Goal: Find contact information: Find contact information

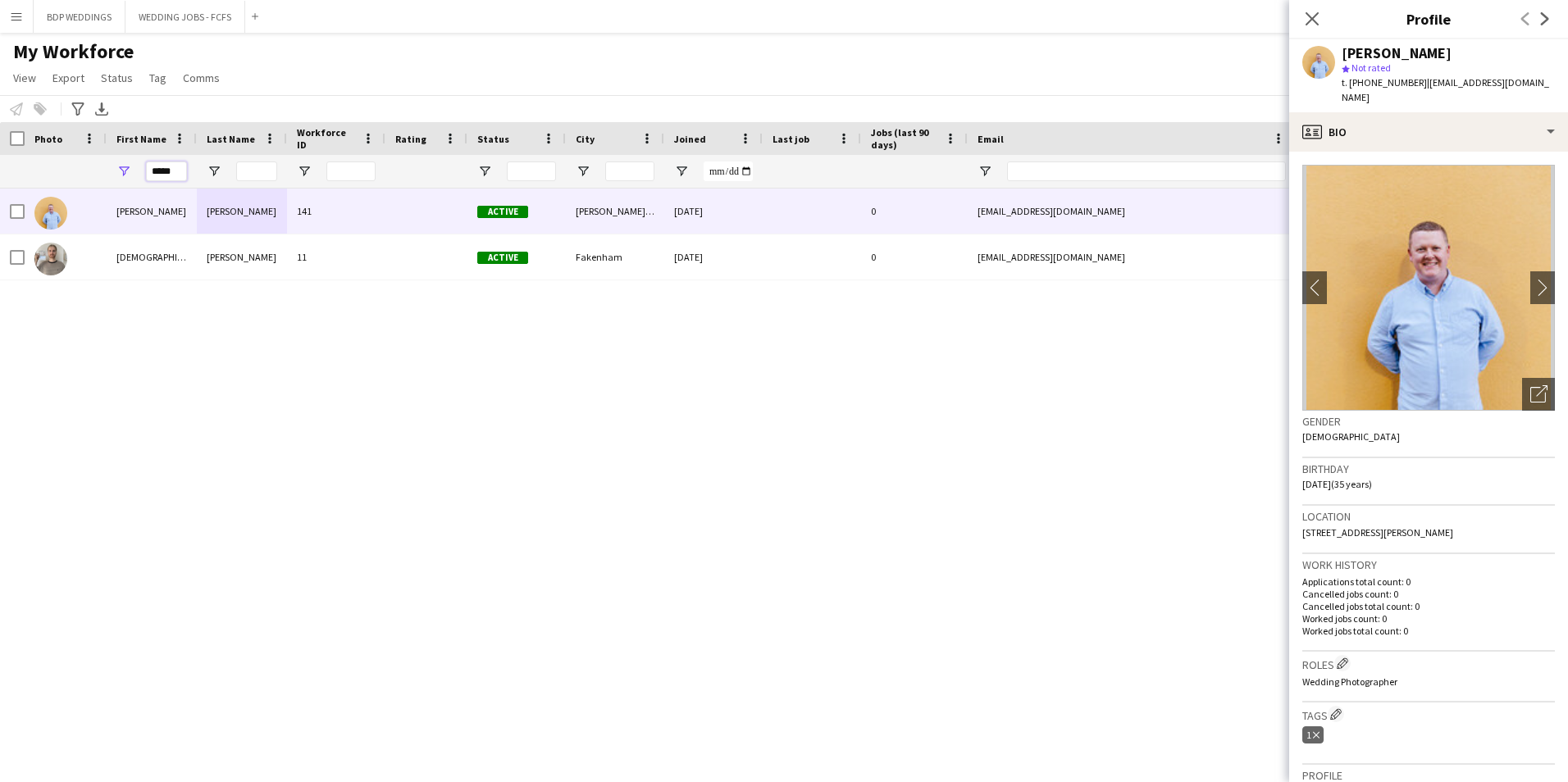
drag, startPoint x: 0, startPoint y: 0, endPoint x: 79, endPoint y: 173, distance: 190.2
click at [79, 173] on div "*****" at bounding box center [889, 171] width 1778 height 33
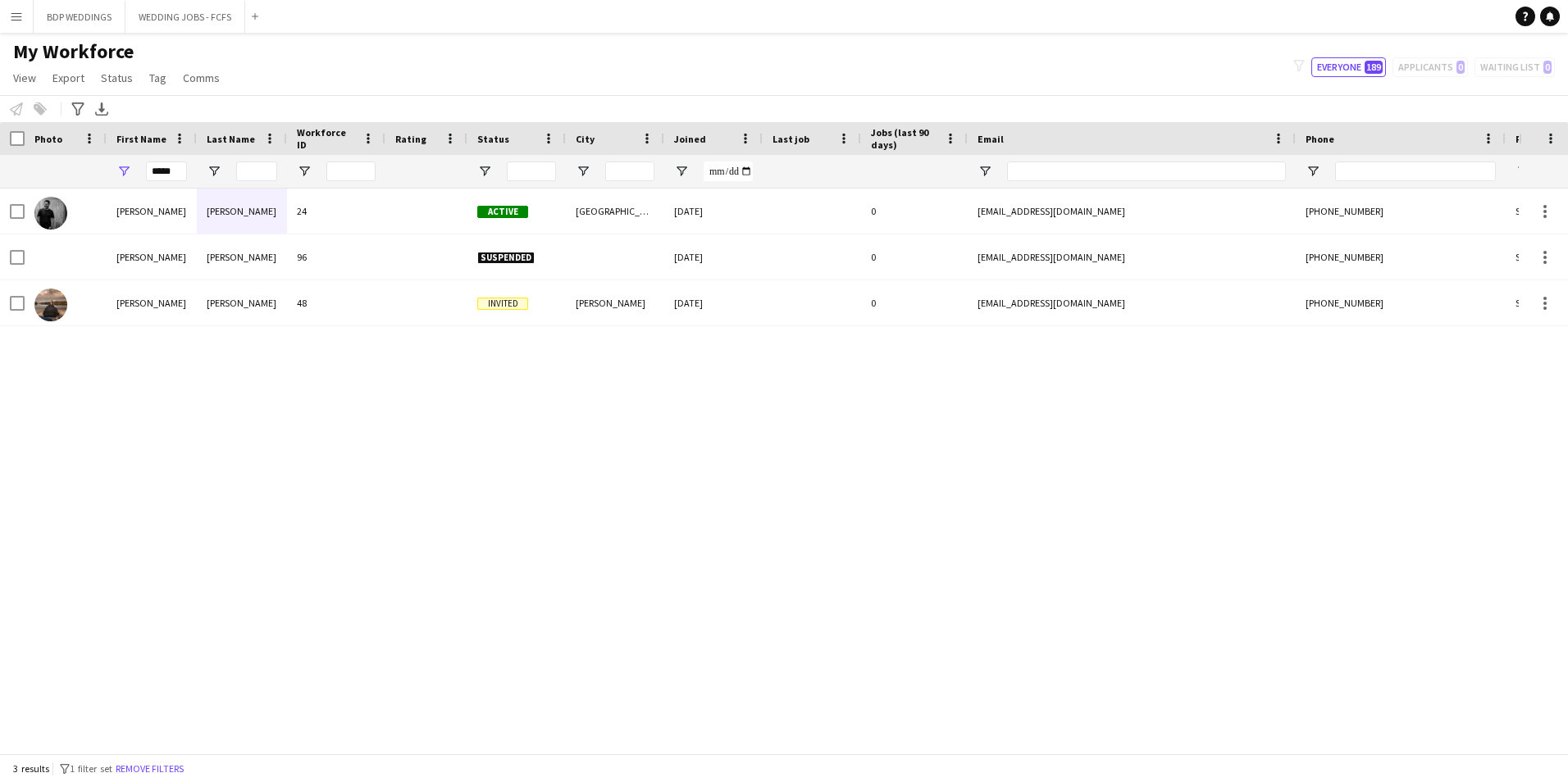
drag, startPoint x: 540, startPoint y: 514, endPoint x: 544, endPoint y: 478, distance: 36.2
click at [540, 511] on div "[PERSON_NAME] 24 Active [GEOGRAPHIC_DATA] [DATE] 0 [EMAIL_ADDRESS][DOMAIN_NAME]…" at bounding box center [759, 464] width 1518 height 552
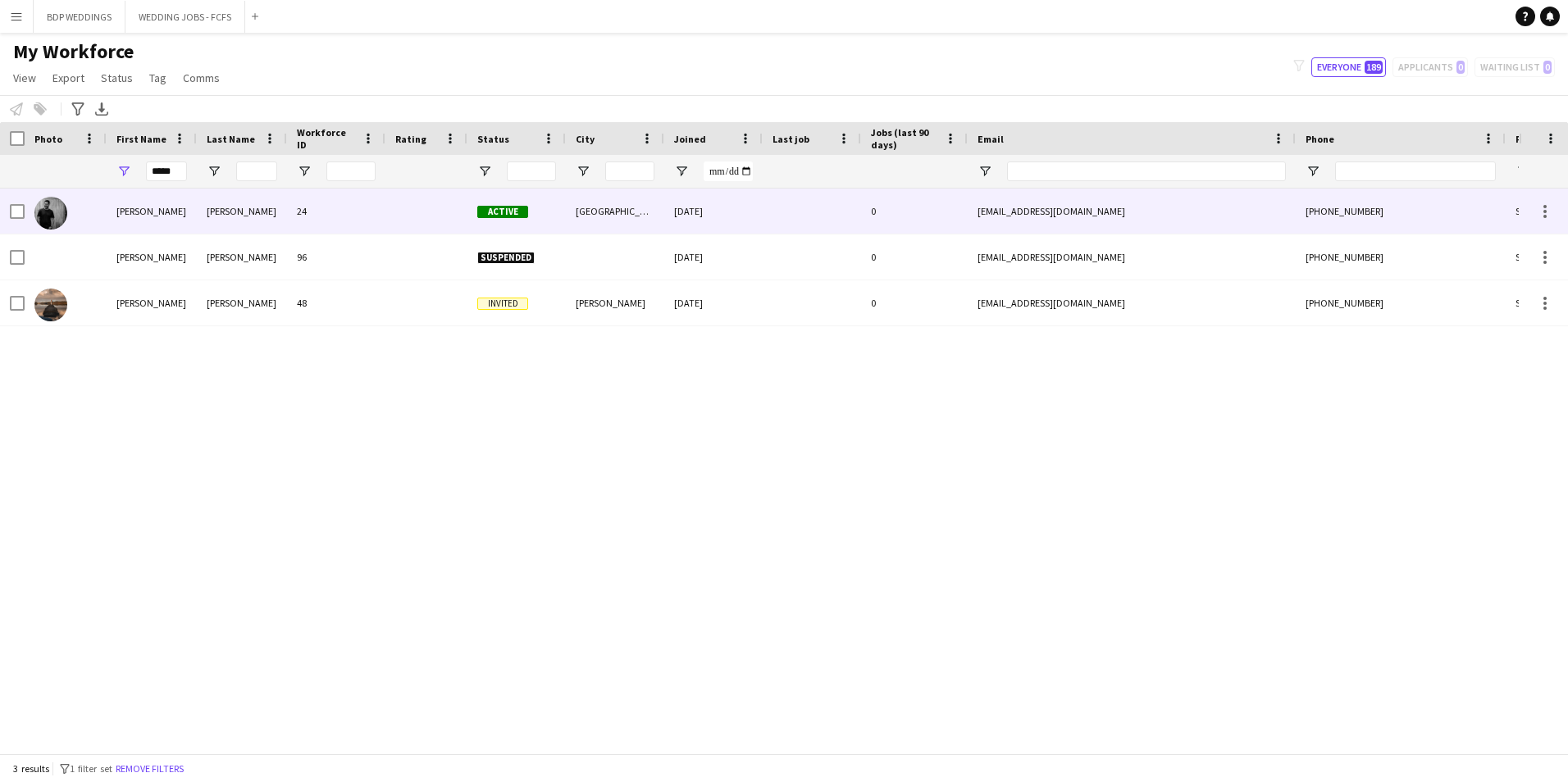
click at [690, 212] on div "[DATE]" at bounding box center [713, 211] width 98 height 45
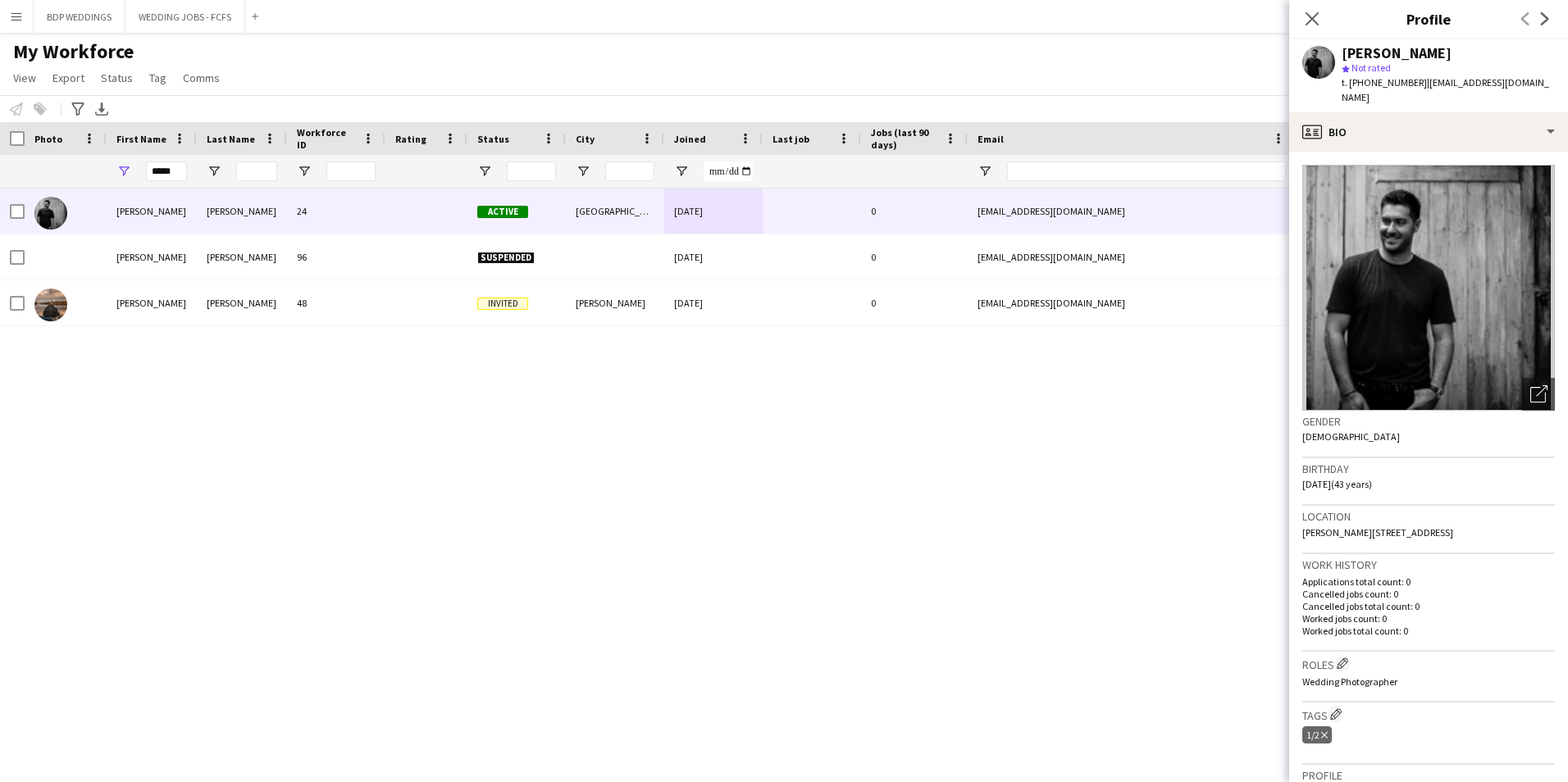
drag, startPoint x: 1417, startPoint y: 82, endPoint x: 1439, endPoint y: 102, distance: 29.7
click at [1439, 102] on div "t. [PHONE_NUMBER] | [EMAIL_ADDRESS][DOMAIN_NAME]" at bounding box center [1448, 90] width 213 height 30
copy span "[EMAIL_ADDRESS][DOMAIN_NAME]"
drag, startPoint x: 179, startPoint y: 171, endPoint x: 0, endPoint y: 180, distance: 179.2
click at [0, 180] on html "Menu Boards Boards Boards All jobs Status Workforce Workforce My Workforce Recr…" at bounding box center [784, 391] width 1568 height 782
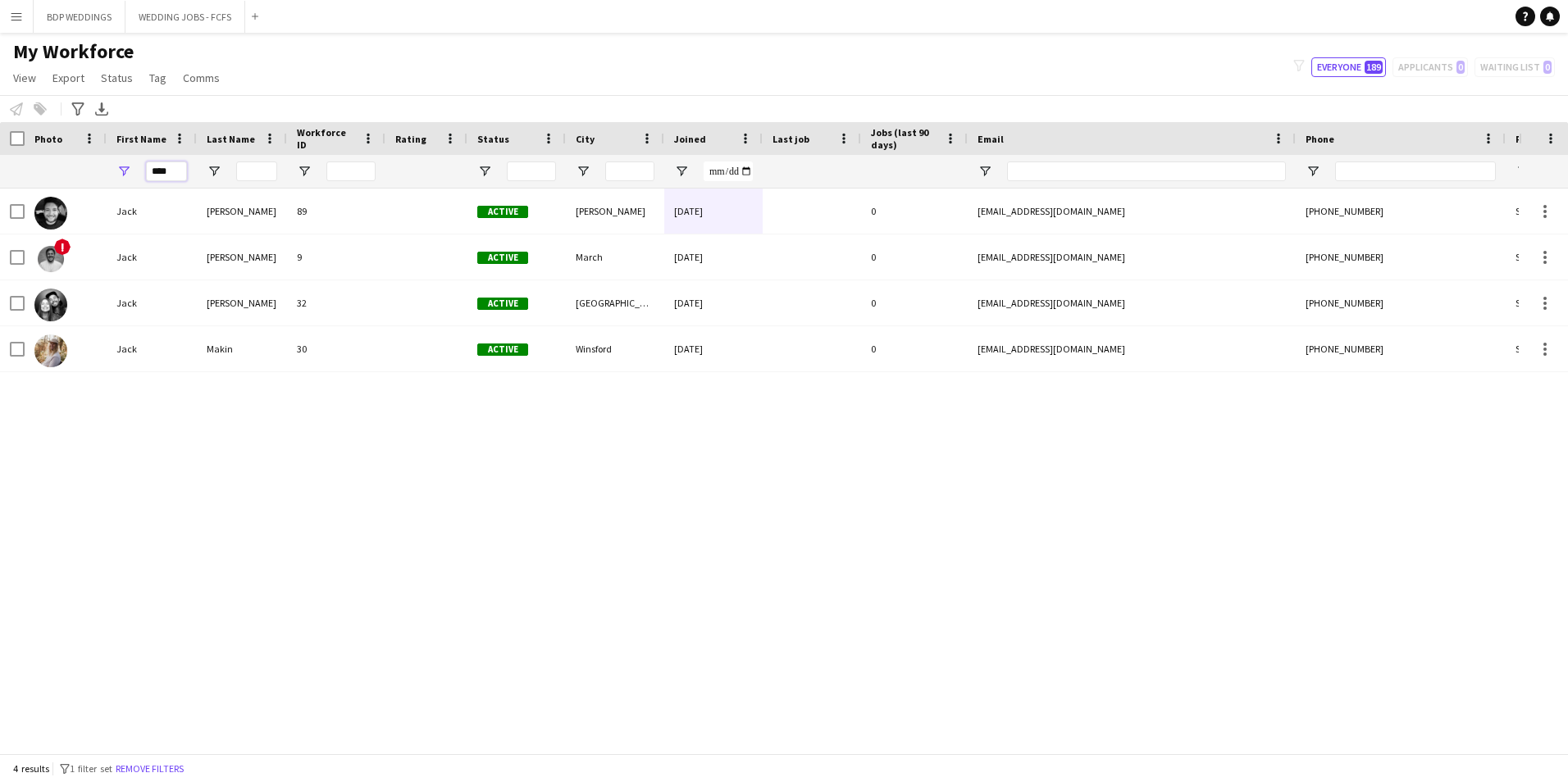
type input "****"
click at [129, 500] on div "[PERSON_NAME] 89 Active [PERSON_NAME] [DATE] 0 [EMAIL_ADDRESS][DOMAIN_NAME] [PH…" at bounding box center [759, 464] width 1518 height 552
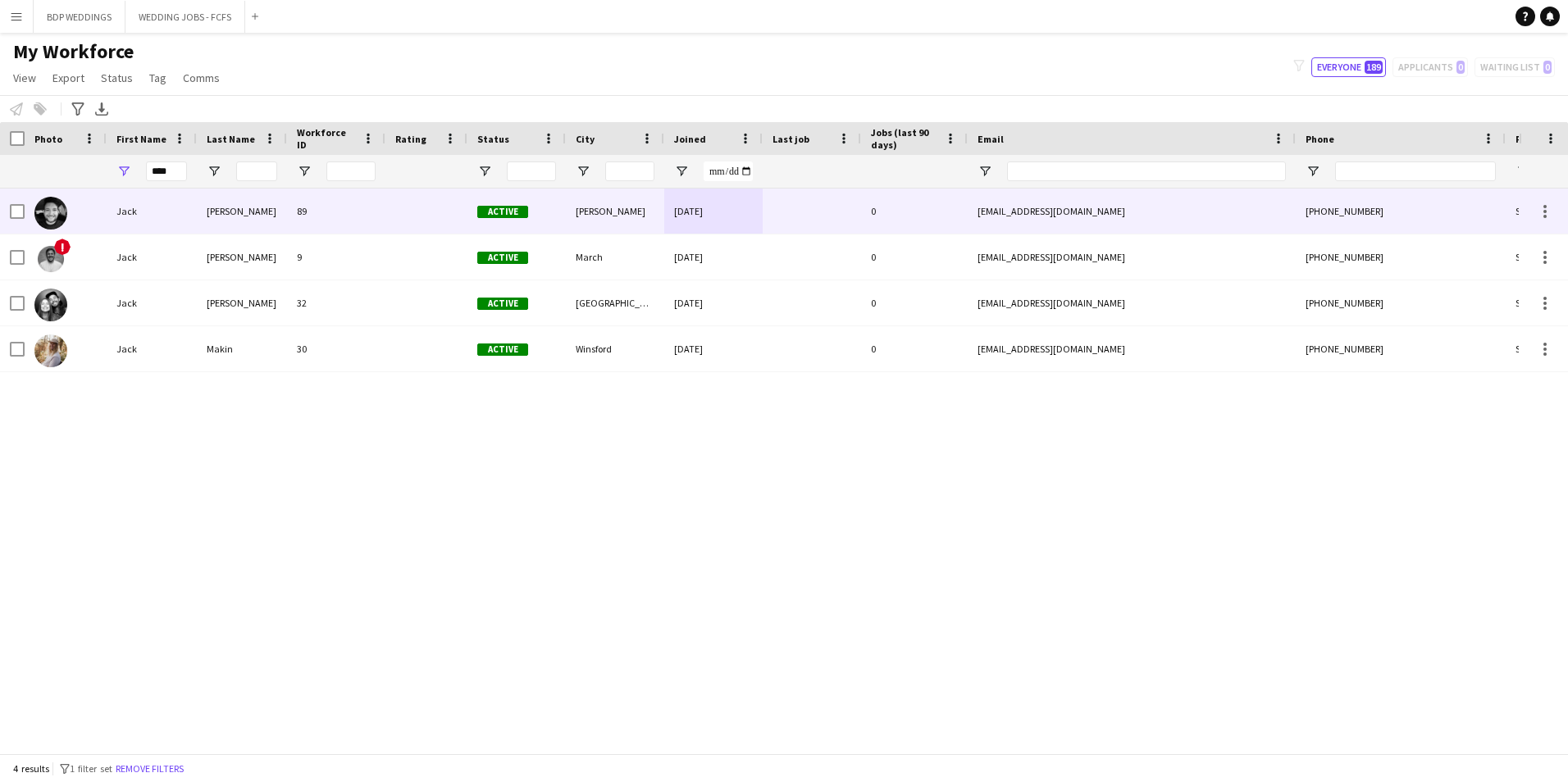
click at [262, 204] on div "[PERSON_NAME]" at bounding box center [242, 211] width 90 height 45
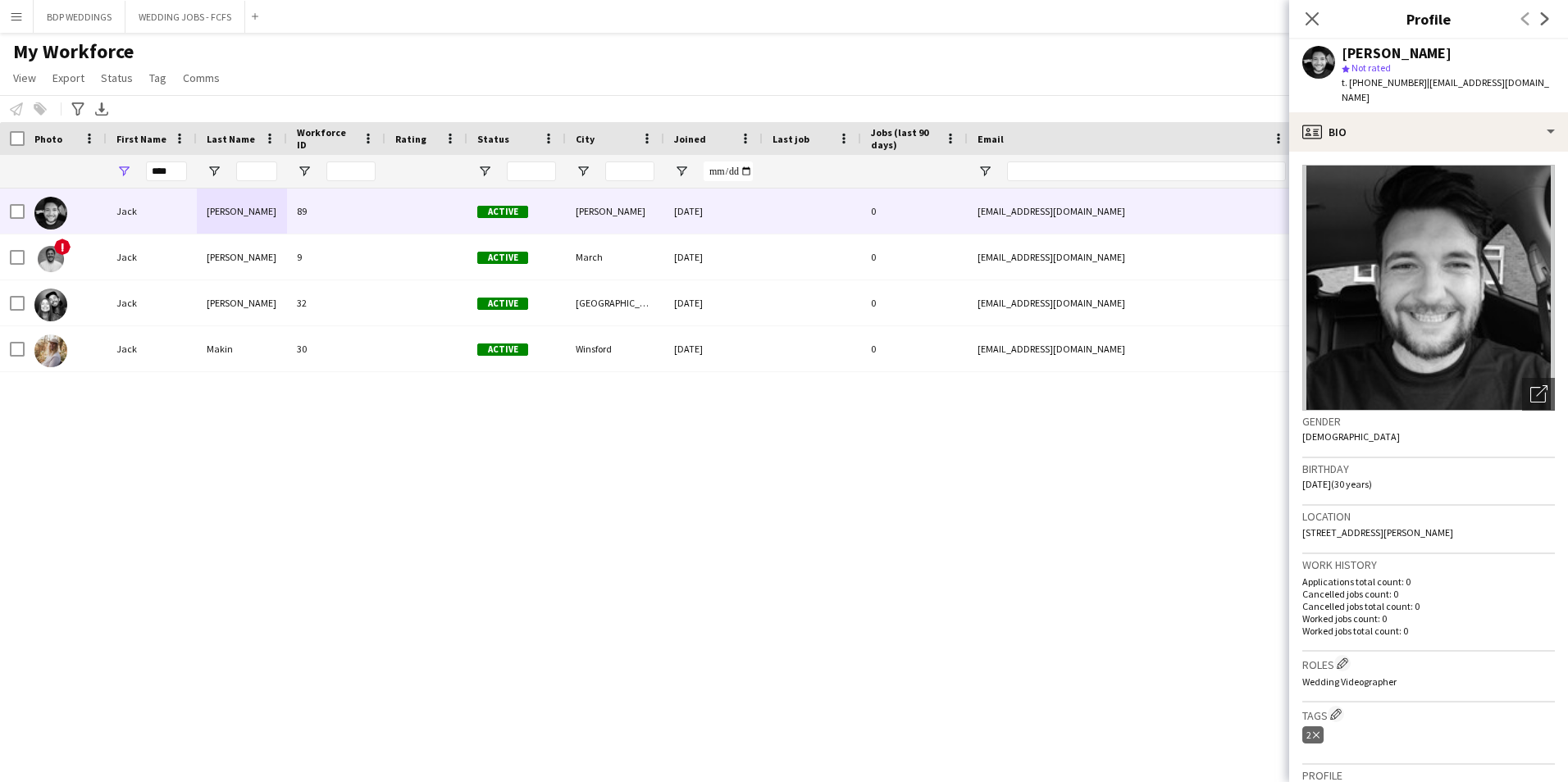
drag, startPoint x: 1425, startPoint y: 84, endPoint x: 1436, endPoint y: 94, distance: 14.9
click at [1436, 94] on div "t. [PHONE_NUMBER] | [EMAIL_ADDRESS][DOMAIN_NAME]" at bounding box center [1448, 90] width 213 height 30
copy span "[EMAIL_ADDRESS][DOMAIN_NAME]"
